Goal: Task Accomplishment & Management: Complete application form

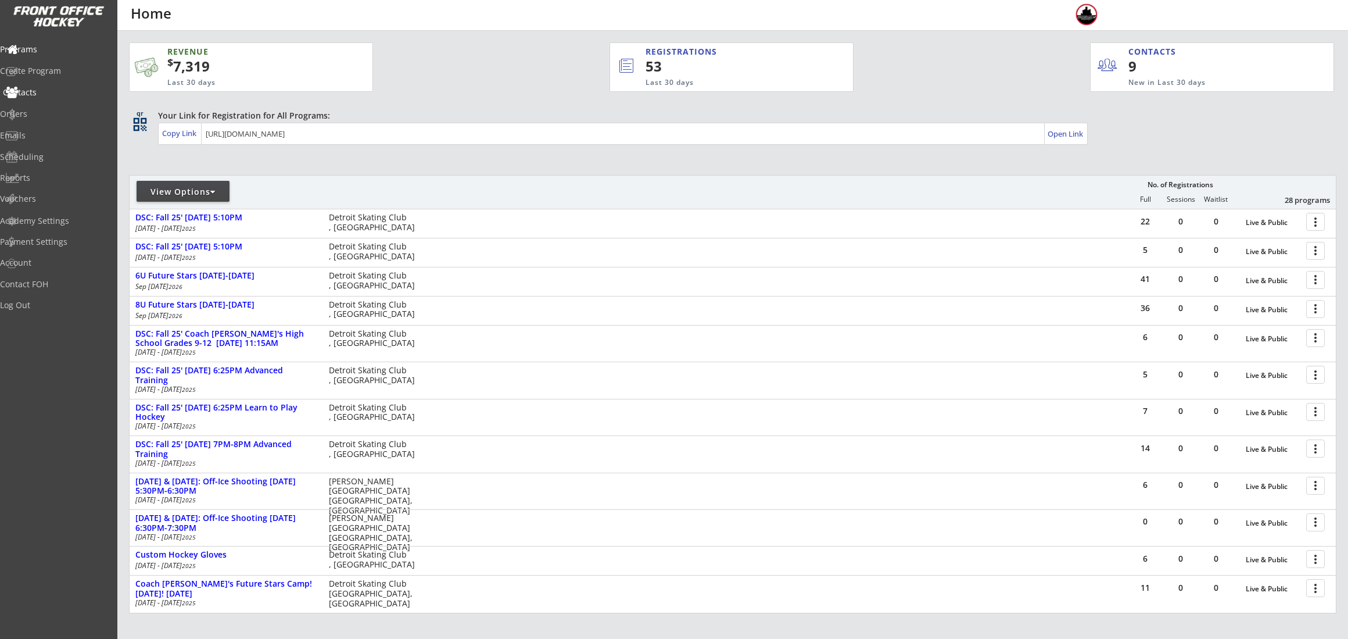
click at [62, 96] on div "Contacts" at bounding box center [55, 92] width 105 height 8
select select ""Players""
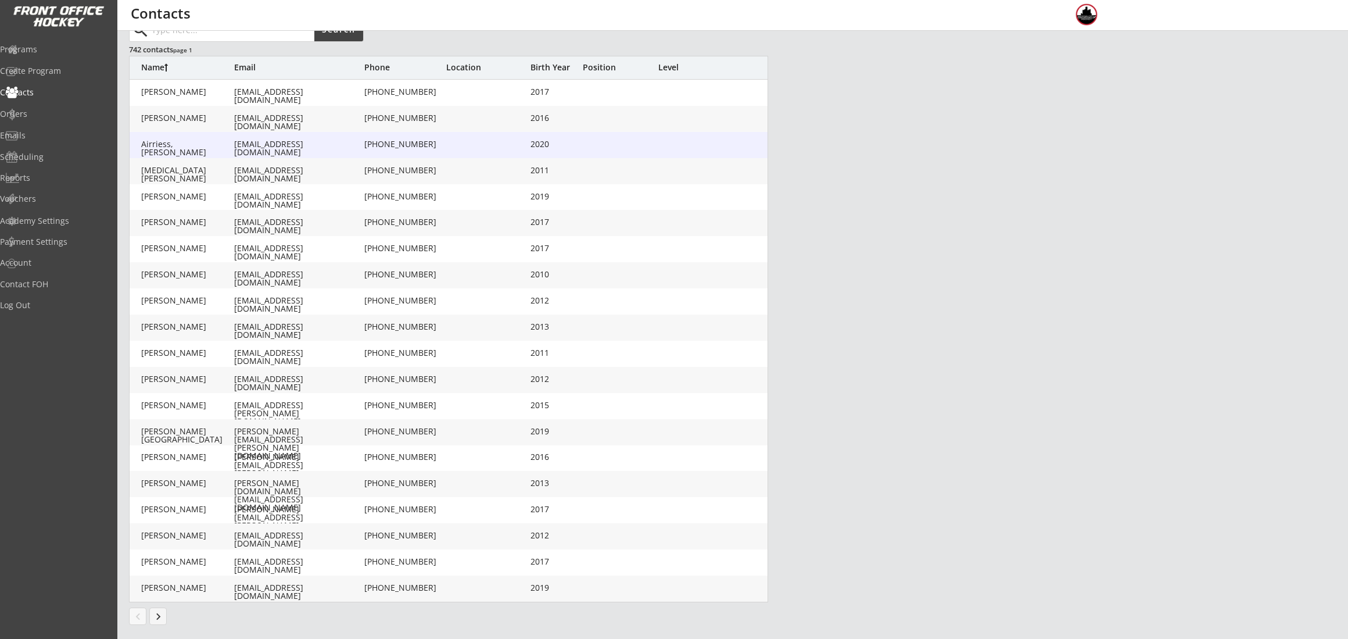
scroll to position [100, 0]
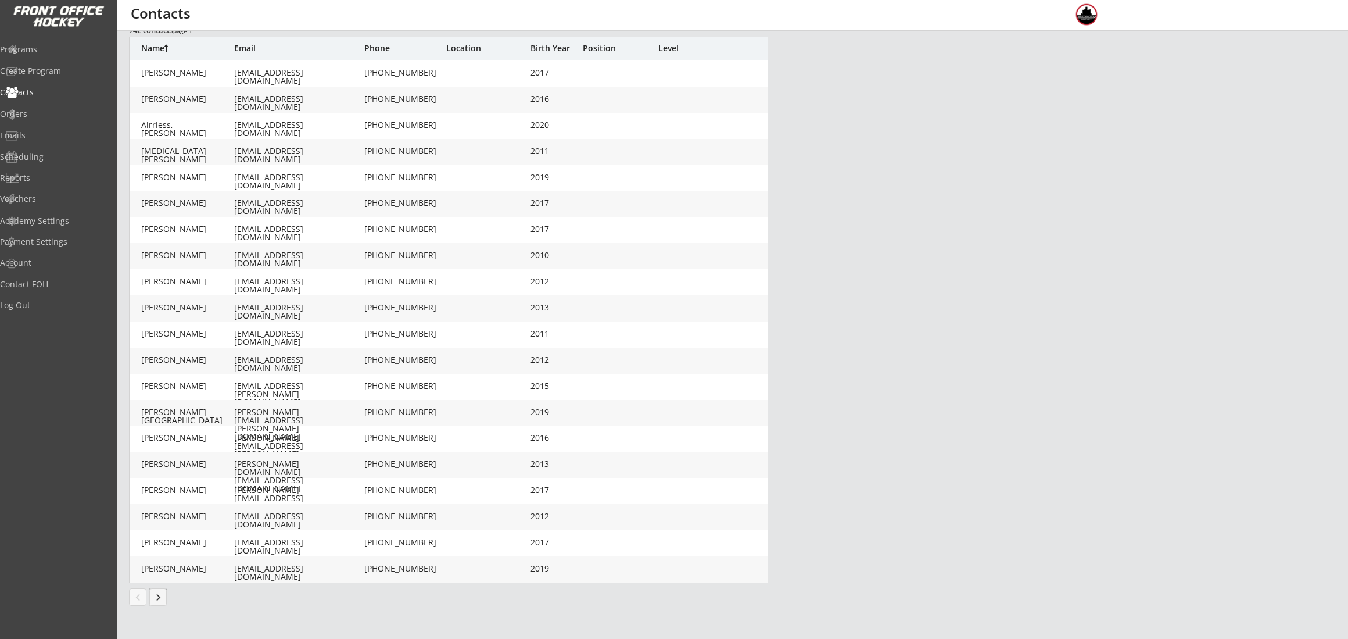
click at [157, 604] on button "keyboard_arrow_right" at bounding box center [157, 596] width 17 height 17
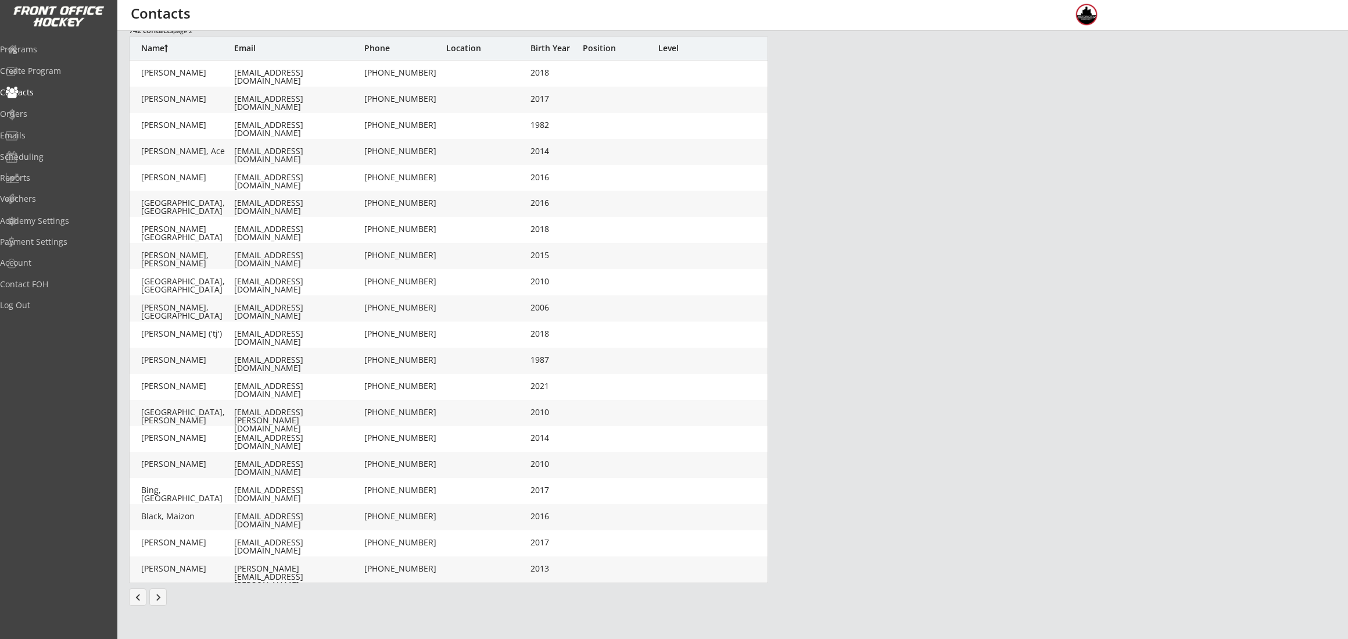
click at [163, 597] on button "keyboard_arrow_right" at bounding box center [157, 596] width 17 height 17
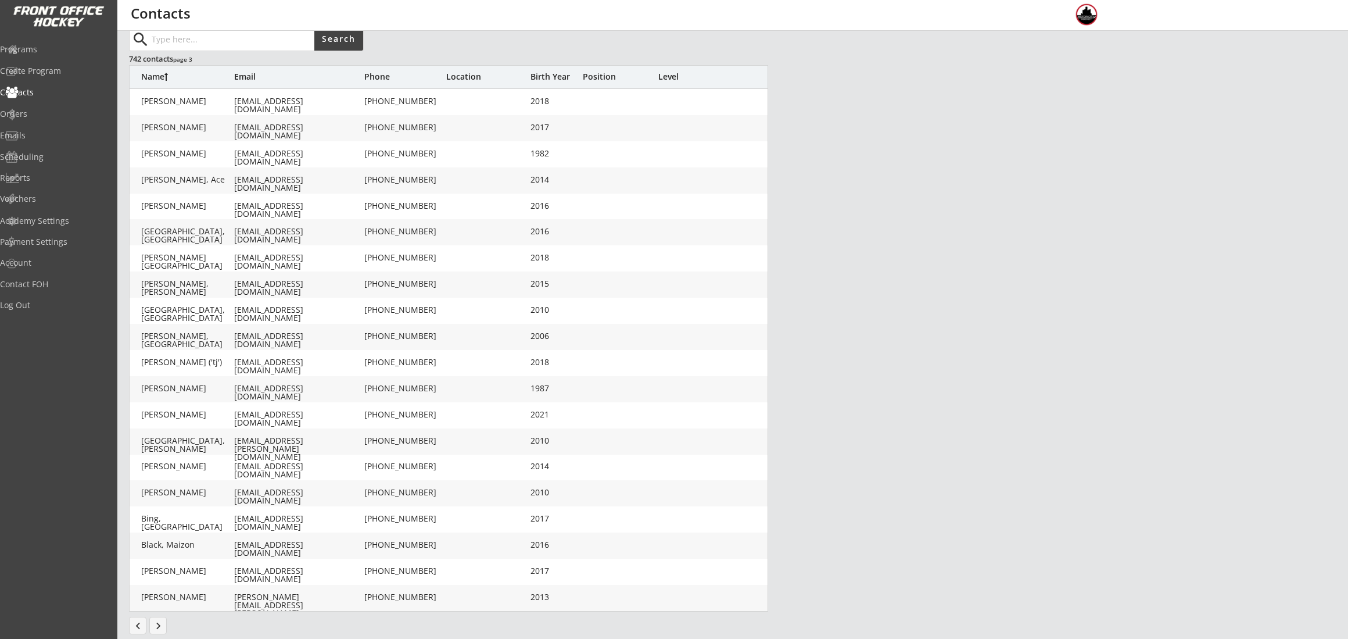
scroll to position [66, 0]
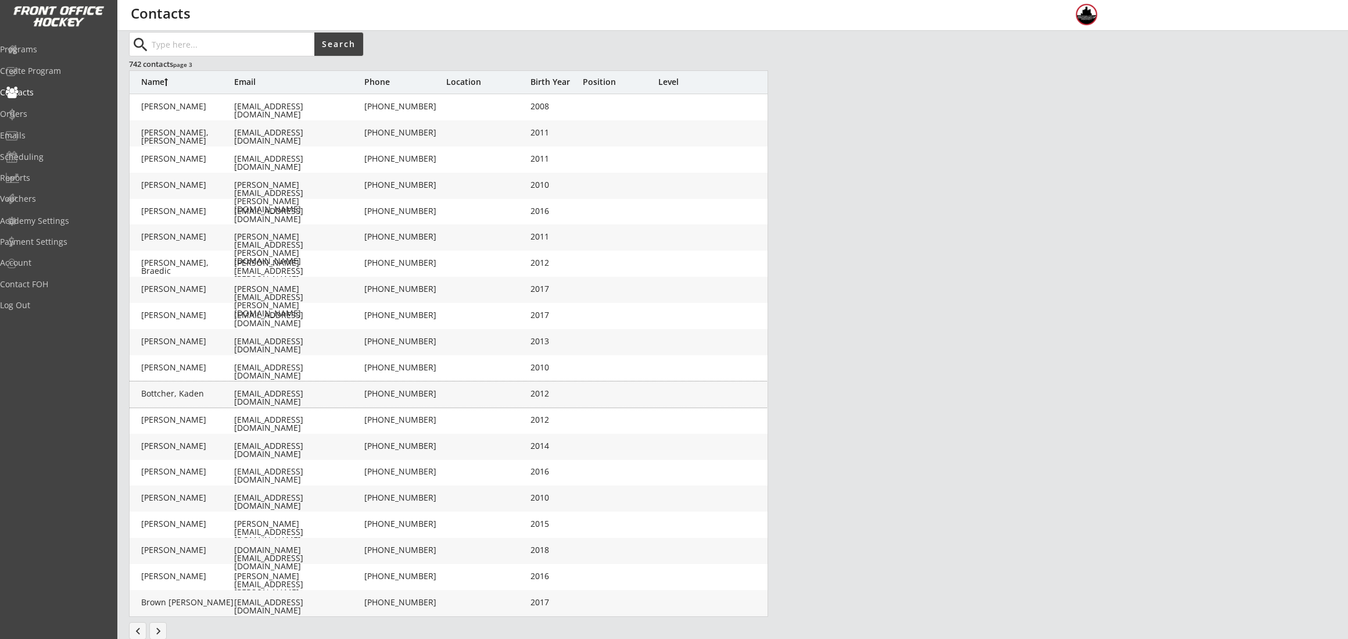
drag, startPoint x: 210, startPoint y: 395, endPoint x: 966, endPoint y: 357, distance: 757.4
click at [966, 357] on div "search Search 742 contacts page 3 Name Email Phone Location Birth Year Position…" at bounding box center [732, 326] width 1207 height 589
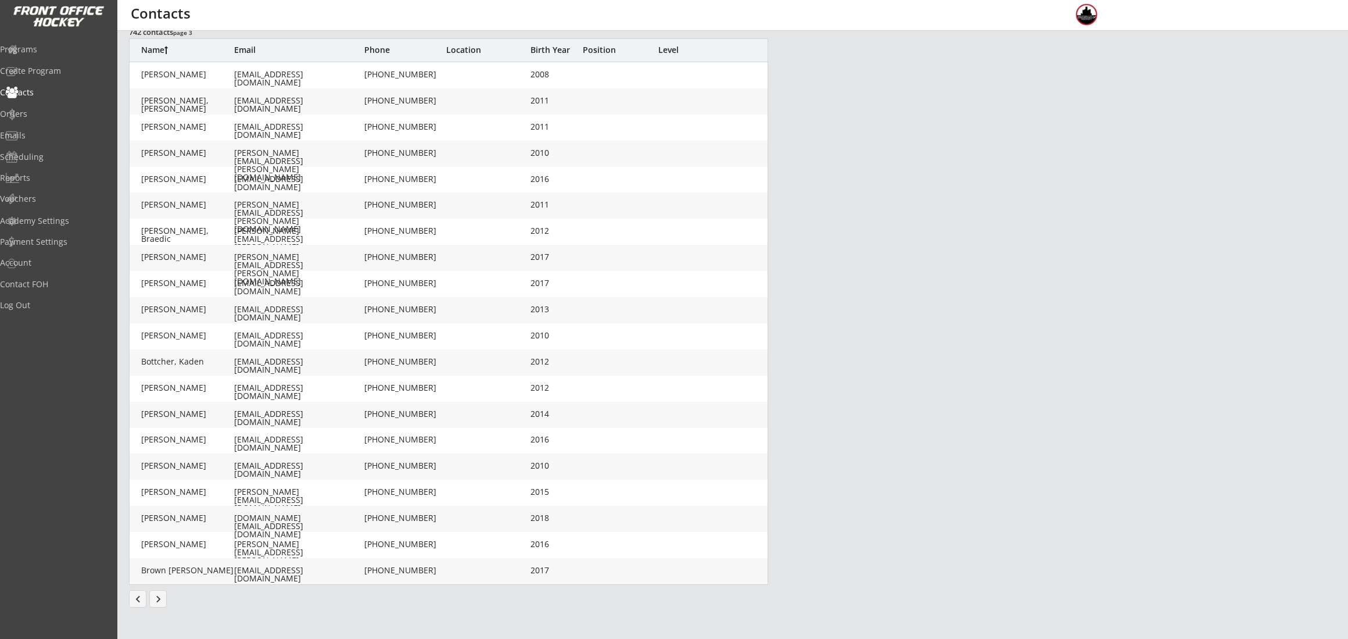
scroll to position [100, 0]
click at [165, 599] on button "keyboard_arrow_right" at bounding box center [157, 596] width 17 height 17
click at [162, 600] on button "keyboard_arrow_right" at bounding box center [157, 596] width 17 height 17
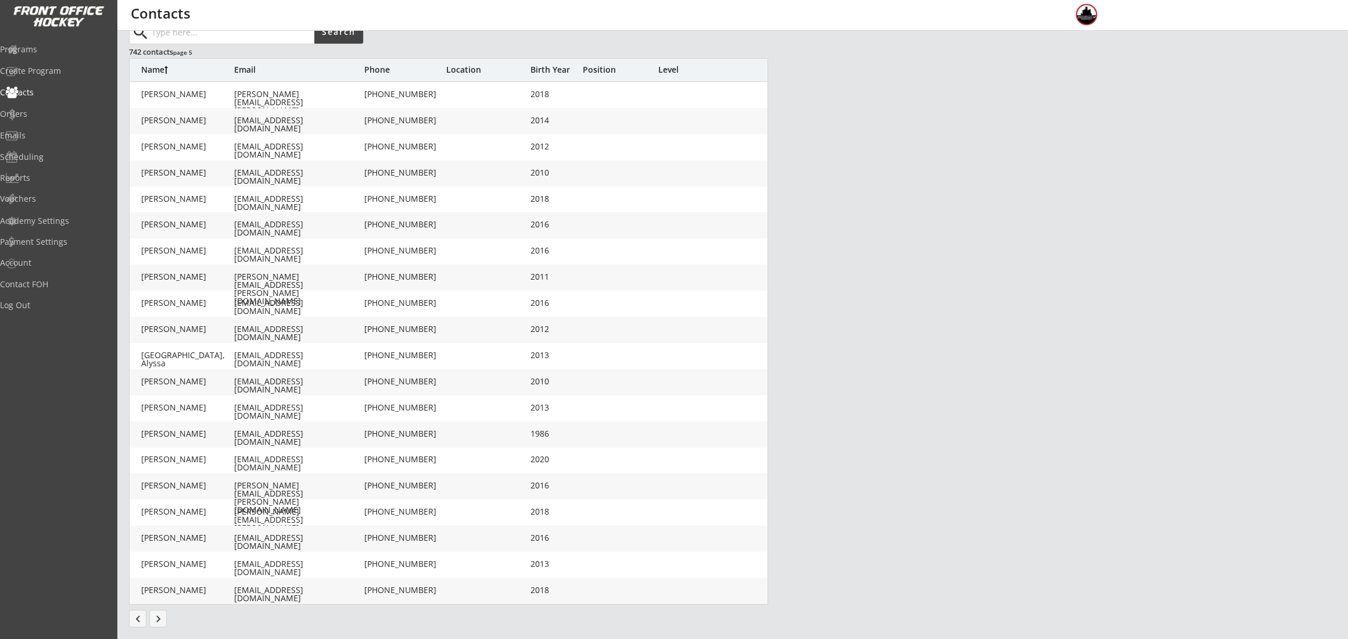
scroll to position [66, 0]
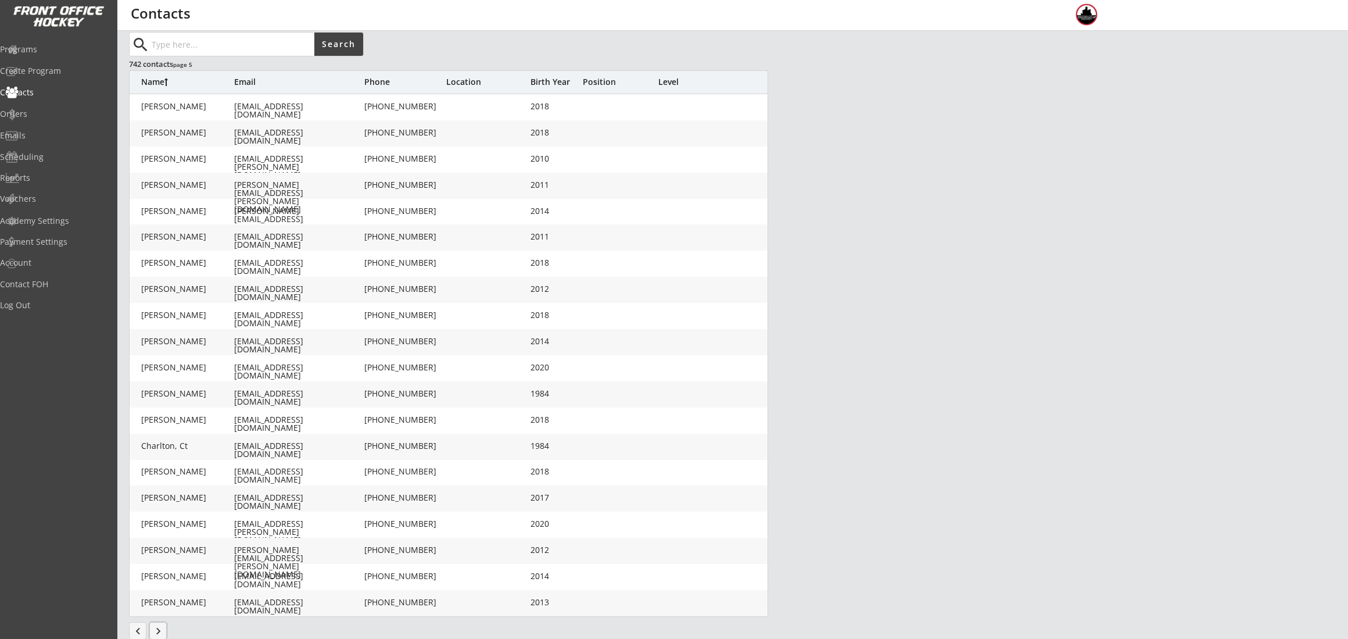
click at [215, 37] on input "input" at bounding box center [231, 44] width 165 height 23
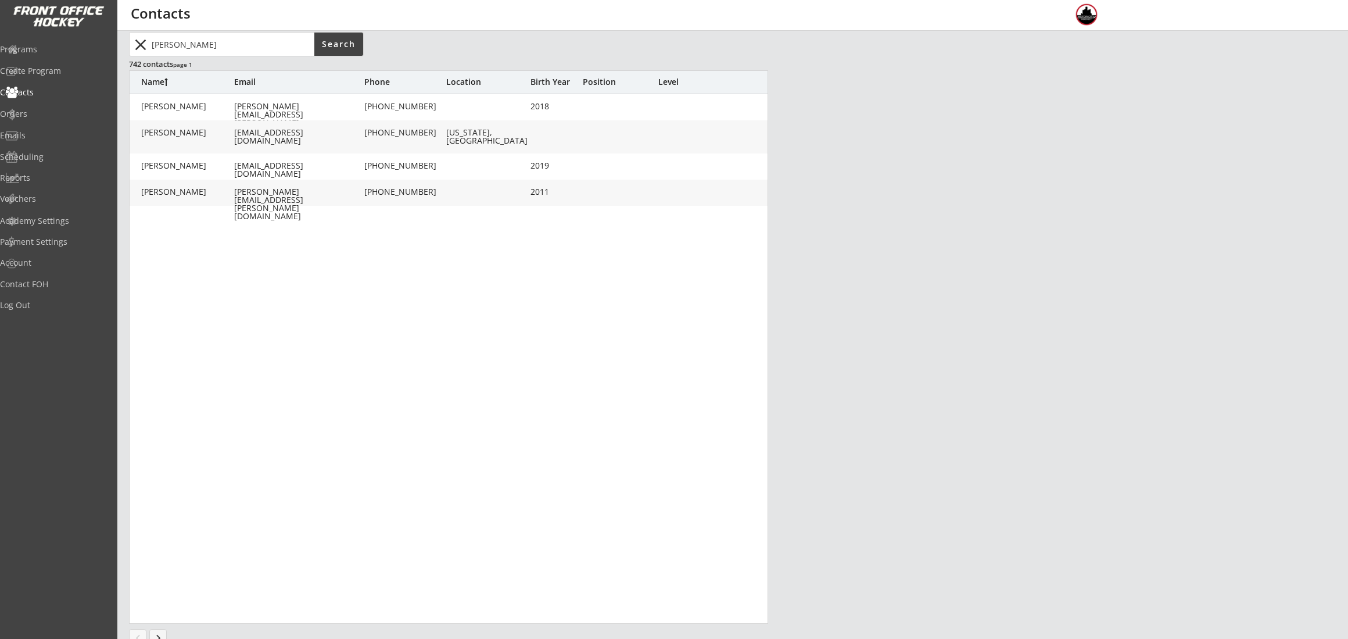
drag, startPoint x: 235, startPoint y: 46, endPoint x: 478, endPoint y: 68, distance: 243.9
click at [52, 41] on body "REVENUE $ 7,319 Last 30 days REGISTRATIONS 53 Last 30 days CONTACTS 9 New in La…" at bounding box center [674, 253] width 1348 height 639
type input "[PERSON_NAME]"
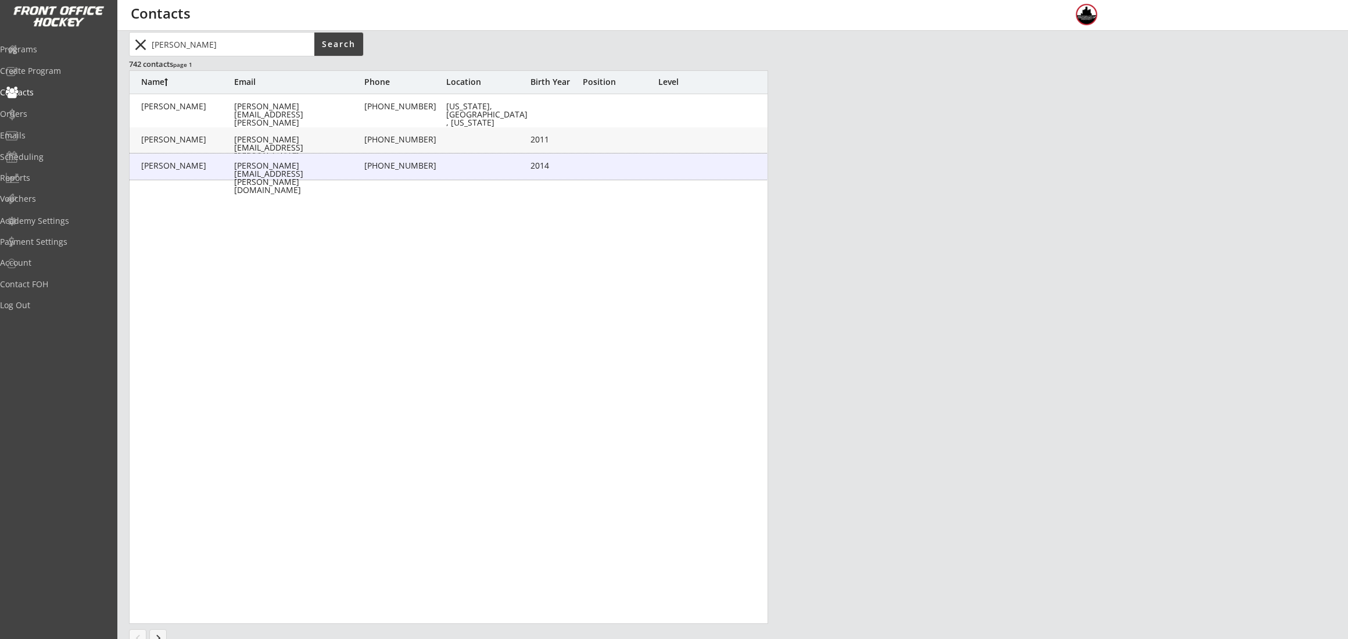
click at [201, 159] on div "Mcnurlen, Matthew [EMAIL_ADDRESS][PERSON_NAME][DOMAIN_NAME] [PHONE_NUMBER] 2014" at bounding box center [449, 166] width 639 height 26
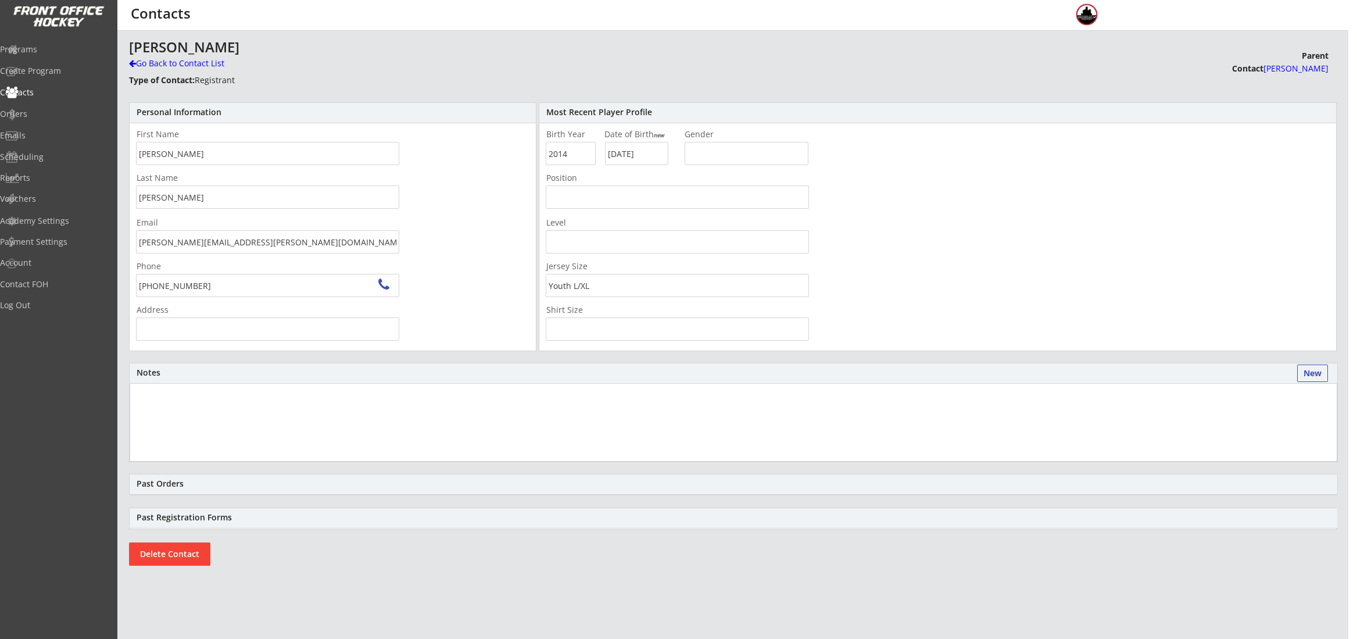
type input "[STREET_ADDRESS]"
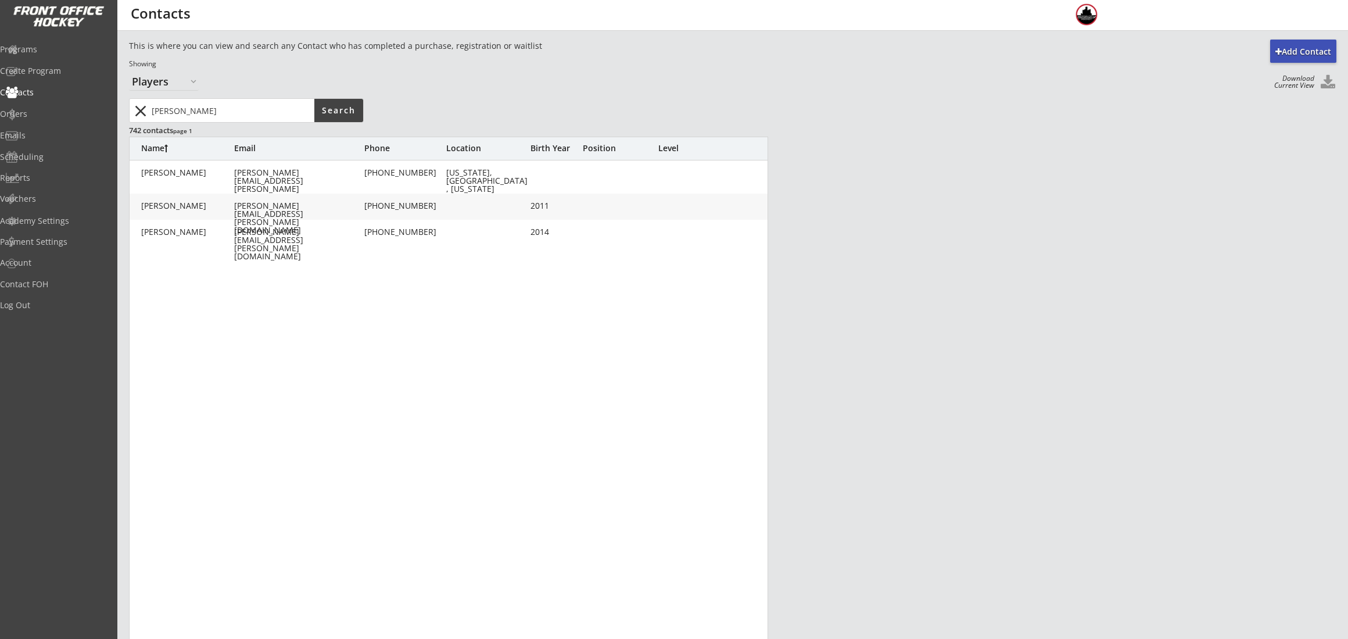
drag, startPoint x: 243, startPoint y: 117, endPoint x: 331, endPoint y: 96, distance: 90.1
click at [207, 110] on input "input" at bounding box center [231, 110] width 165 height 23
type input "m"
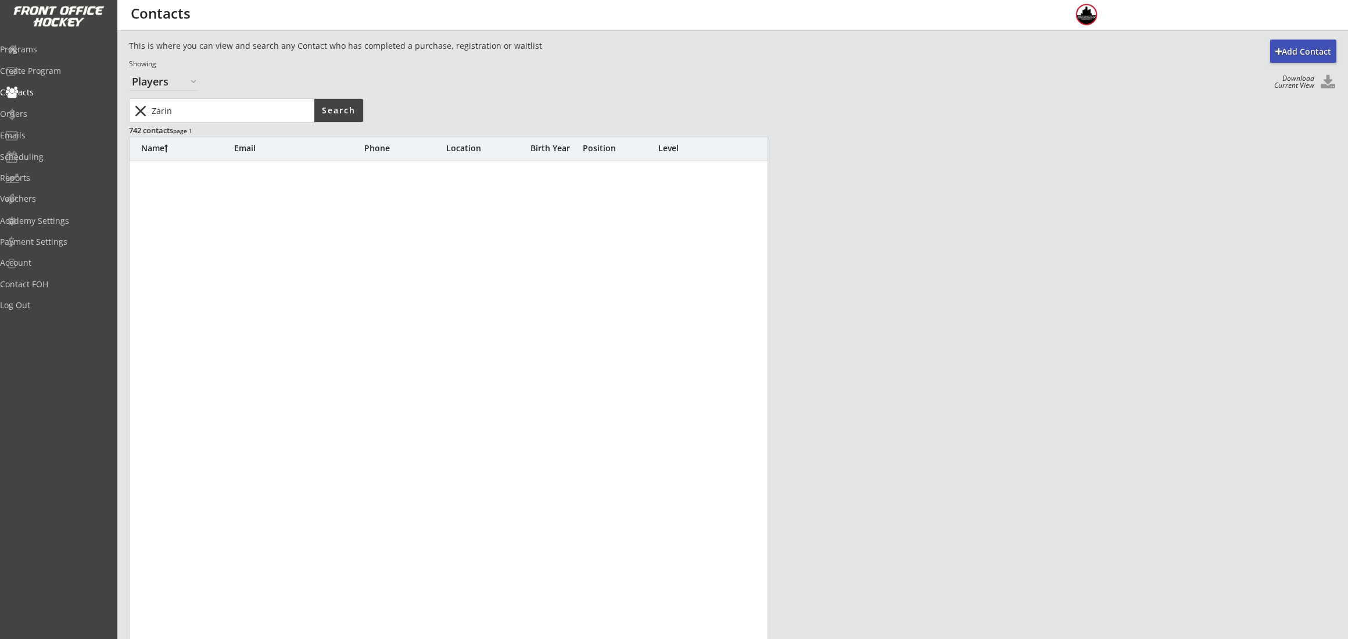
click at [257, 111] on input "input" at bounding box center [231, 110] width 165 height 23
drag, startPoint x: 264, startPoint y: 108, endPoint x: 274, endPoint y: 79, distance: 30.7
click at [46, 88] on body "REVENUE $ 7,319 Last 30 days REGISTRATIONS 53 Last 30 days CONTACTS 9 New in La…" at bounding box center [674, 319] width 1348 height 639
click at [339, 117] on button "Search" at bounding box center [338, 110] width 49 height 23
drag, startPoint x: 198, startPoint y: 113, endPoint x: 167, endPoint y: 113, distance: 30.8
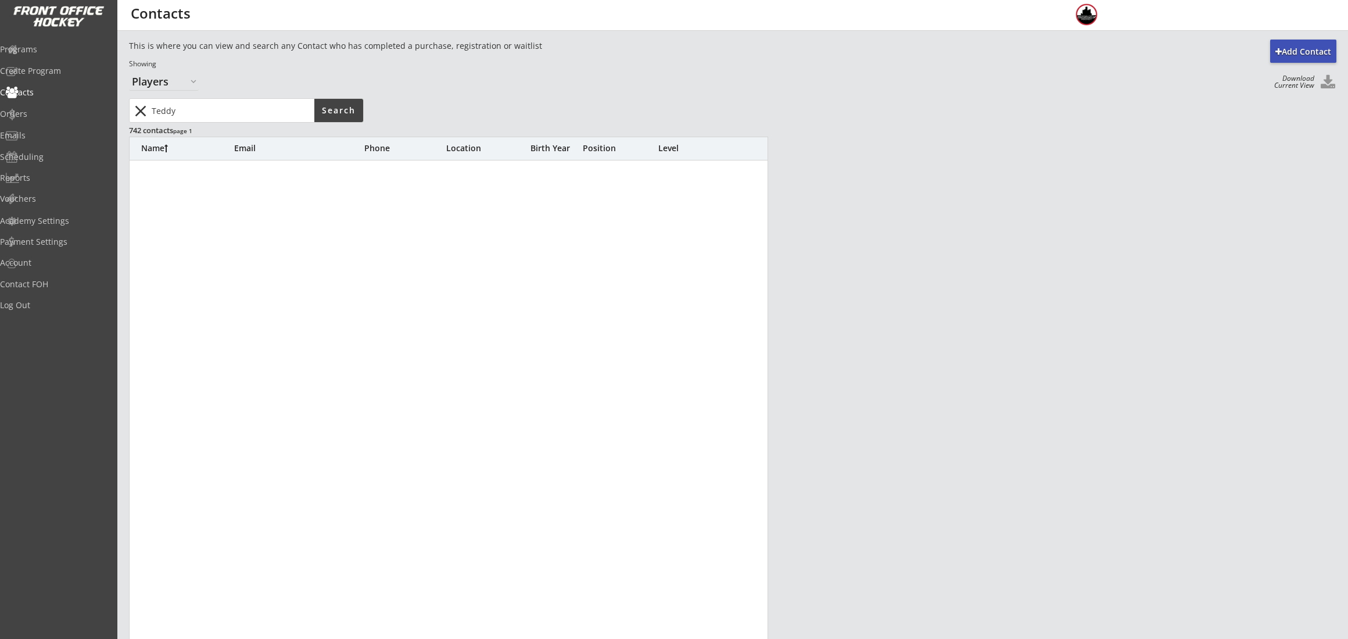
click at [167, 113] on input "input" at bounding box center [231, 110] width 165 height 23
type input "[PERSON_NAME]"
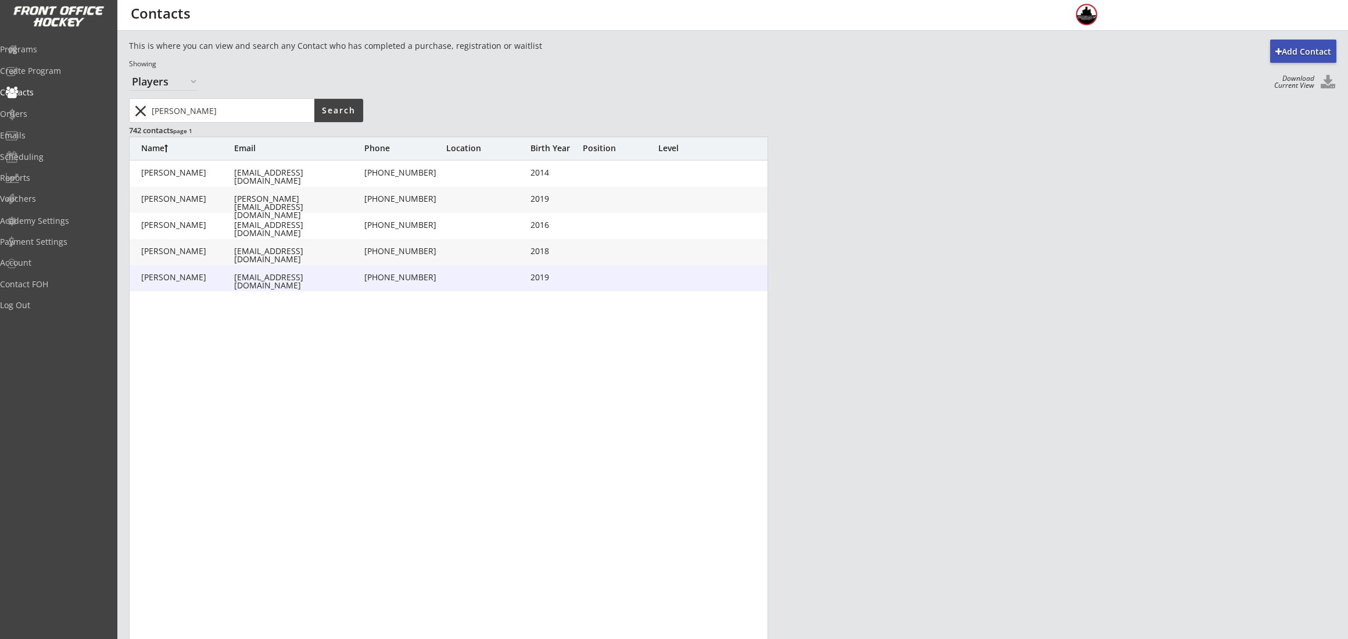
click at [219, 277] on div "[PERSON_NAME]" at bounding box center [187, 277] width 93 height 8
type input "[PERSON_NAME]"
type input "Zarinsefat"
type input "[EMAIL_ADDRESS][DOMAIN_NAME]"
type input "[PHONE_NUMBER]"
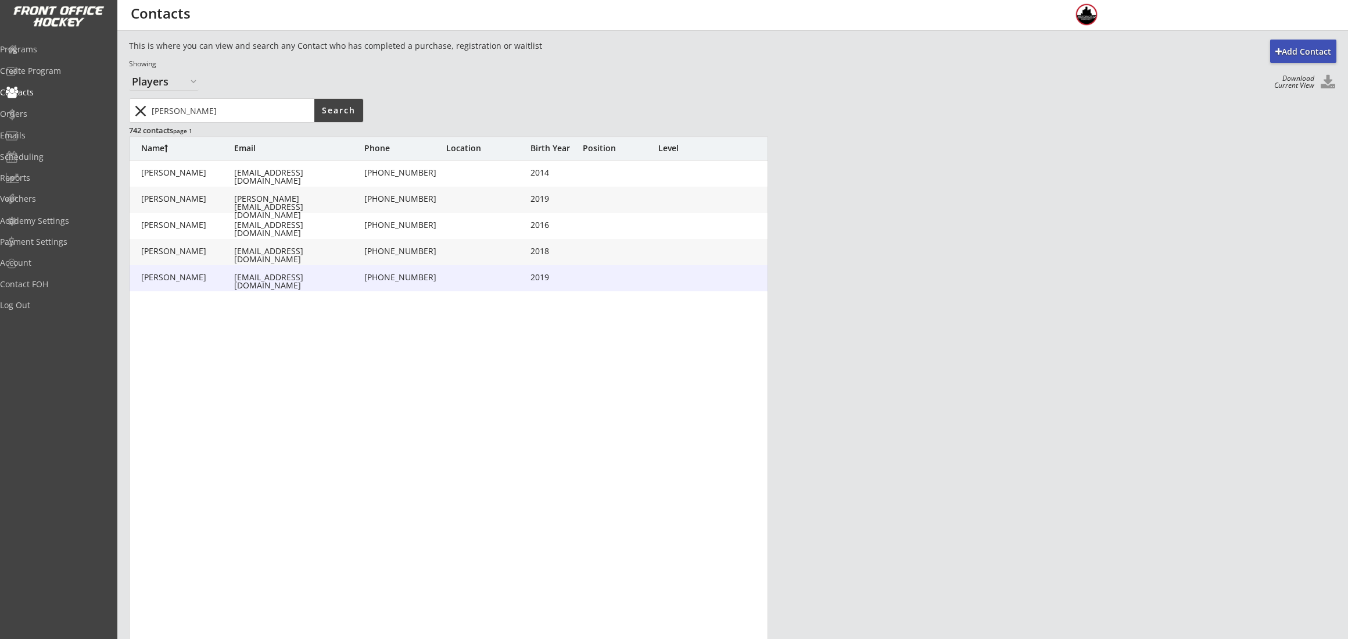
type input "2019"
type input "[DATE]"
type input "Youth S/M"
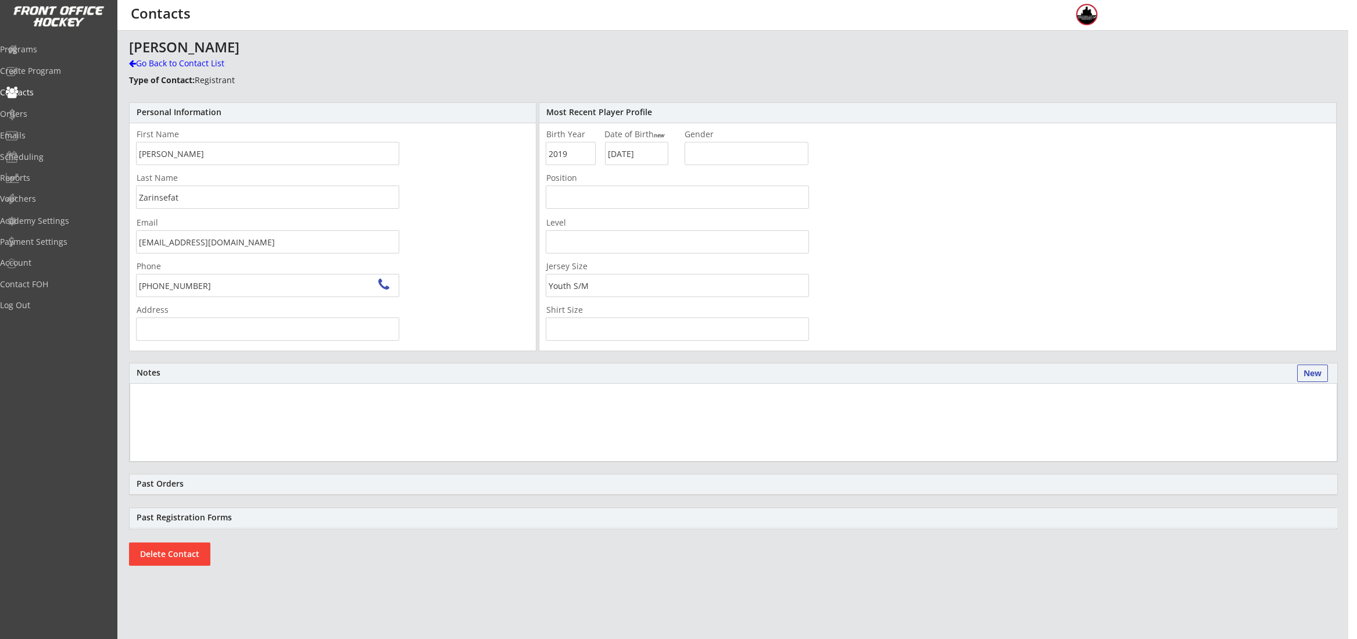
type input "[STREET_ADDRESS]"
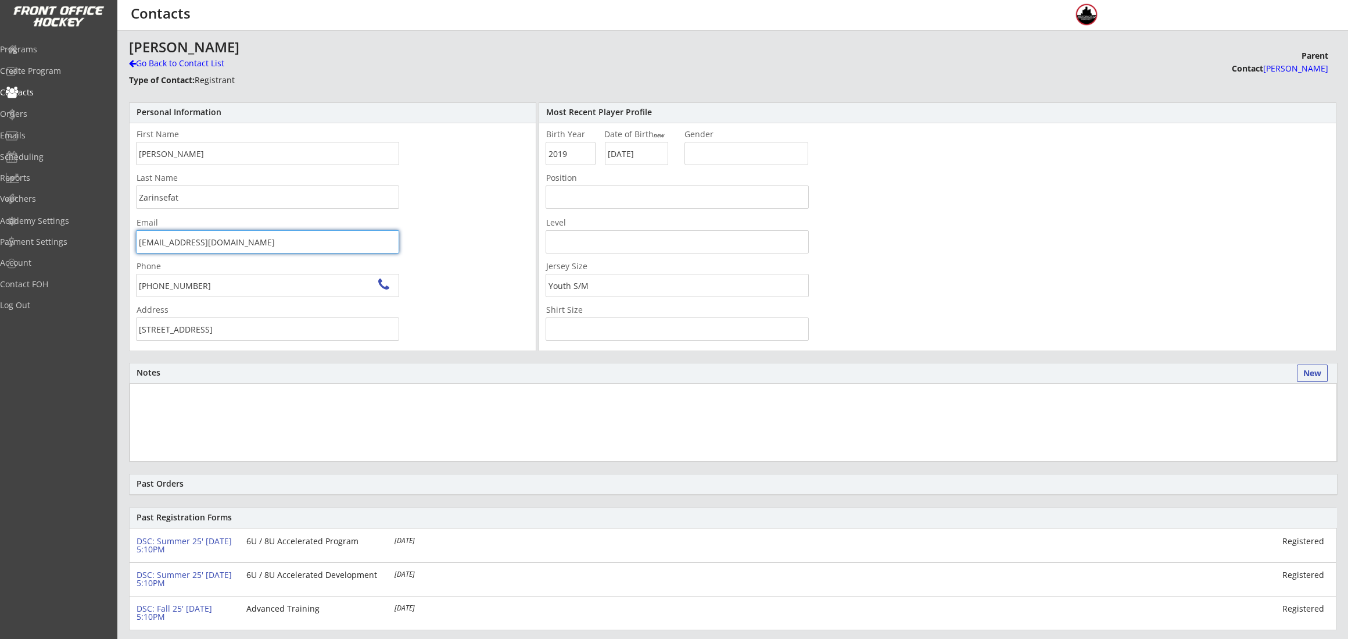
drag, startPoint x: 265, startPoint y: 240, endPoint x: 135, endPoint y: 241, distance: 129.6
click at [135, 241] on div "Email [EMAIL_ADDRESS][DOMAIN_NAME]" at bounding box center [268, 235] width 276 height 35
click at [142, 71] on div "Go Back to Contact List" at bounding box center [203, 65] width 149 height 14
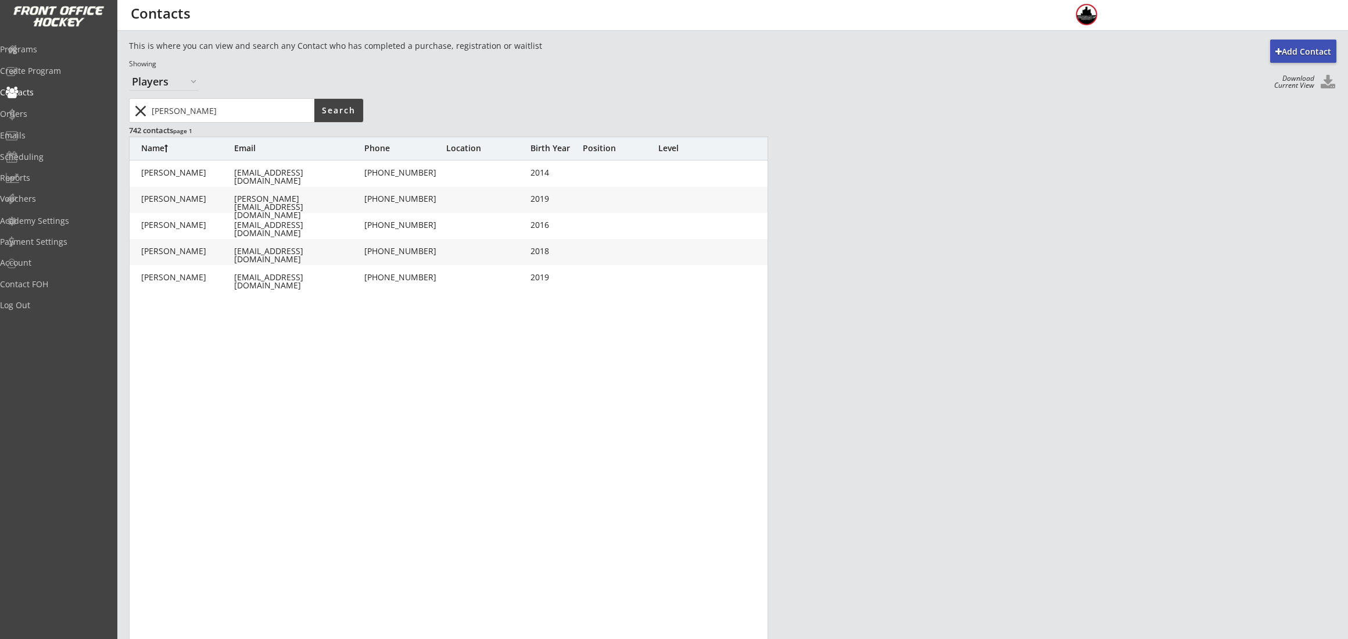
drag, startPoint x: 202, startPoint y: 104, endPoint x: 184, endPoint y: 108, distance: 17.9
click at [141, 108] on div "close" at bounding box center [223, 110] width 184 height 23
type input "Zarinsefat"
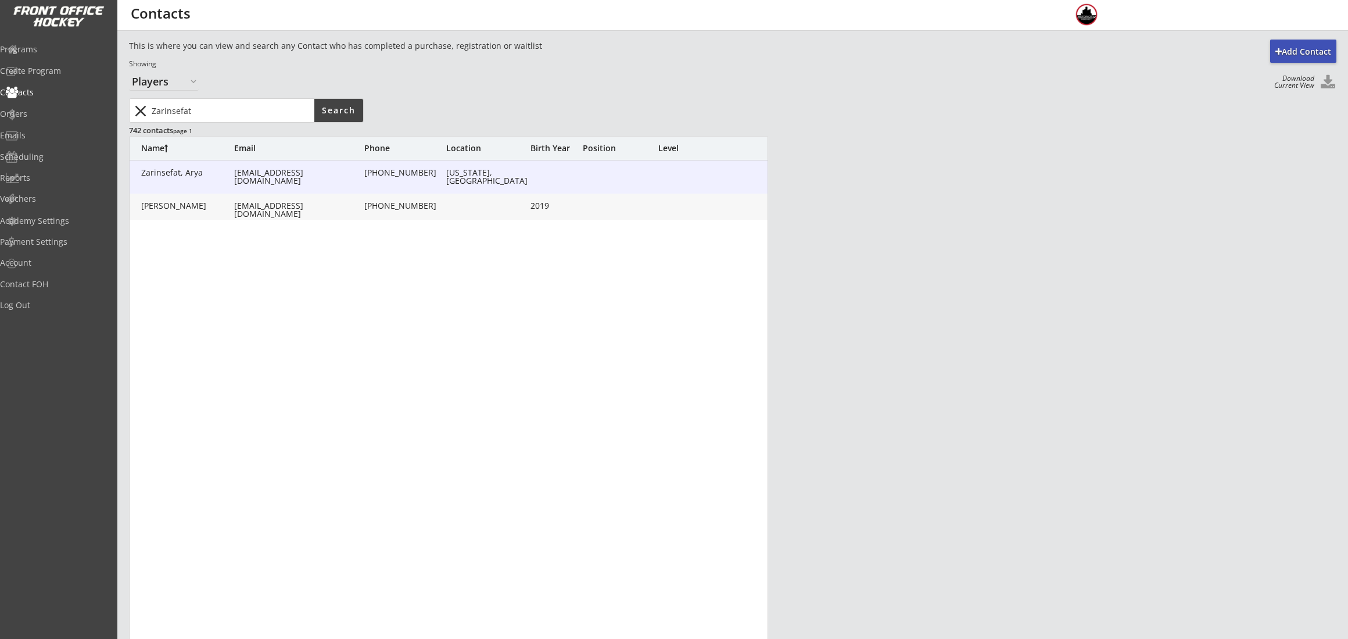
click at [271, 174] on div "[EMAIL_ADDRESS][DOMAIN_NAME]" at bounding box center [298, 176] width 128 height 16
type input "Arya"
type input "Zarinsefat"
type input "[EMAIL_ADDRESS][DOMAIN_NAME]"
type input "[PHONE_NUMBER]"
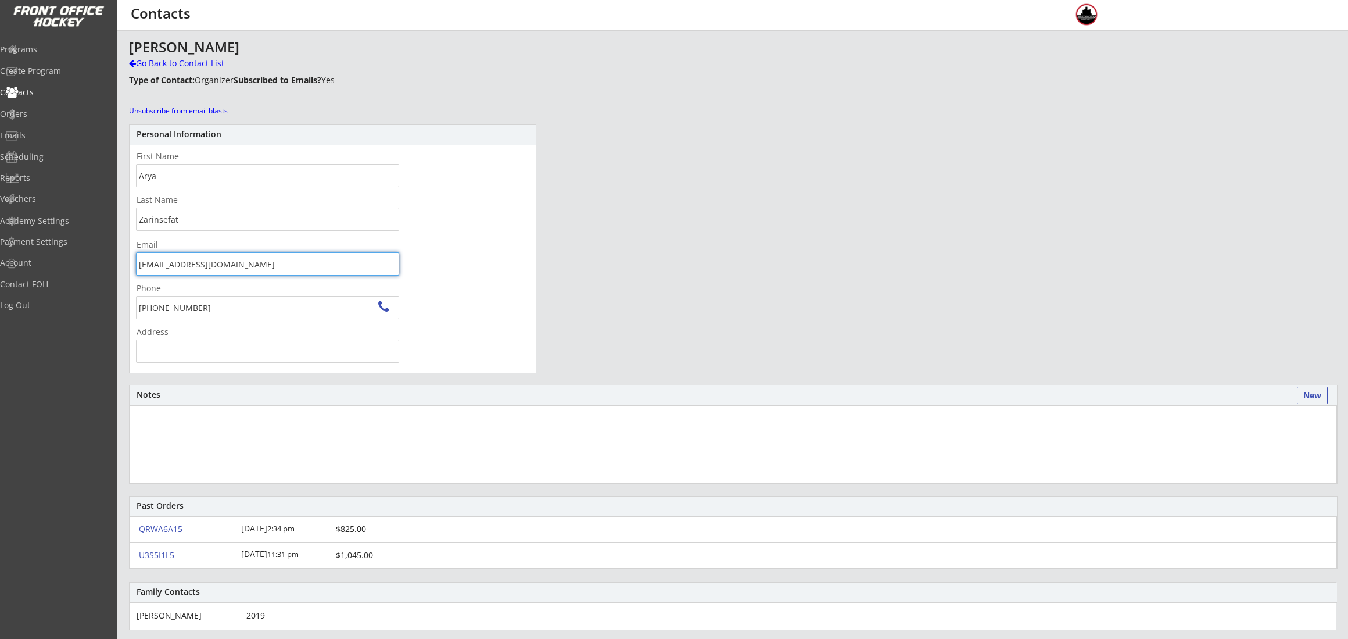
drag, startPoint x: 248, startPoint y: 267, endPoint x: 119, endPoint y: 267, distance: 129.0
click at [119, 267] on div "Add Contact This is where you can view and search any Contact who has completed…" at bounding box center [732, 370] width 1231 height 660
